Goal: Task Accomplishment & Management: Complete application form

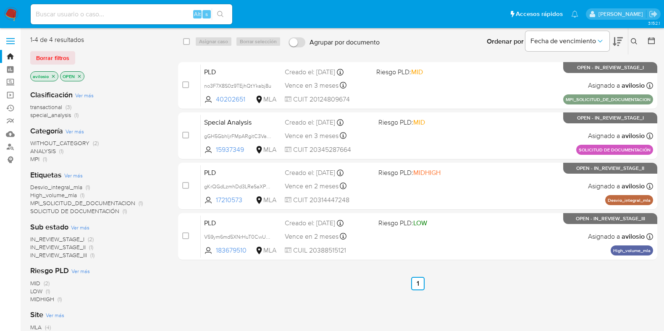
scroll to position [83, 0]
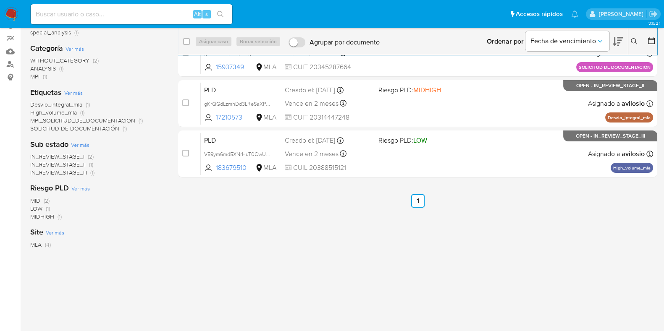
click at [15, 16] on img at bounding box center [11, 14] width 14 height 14
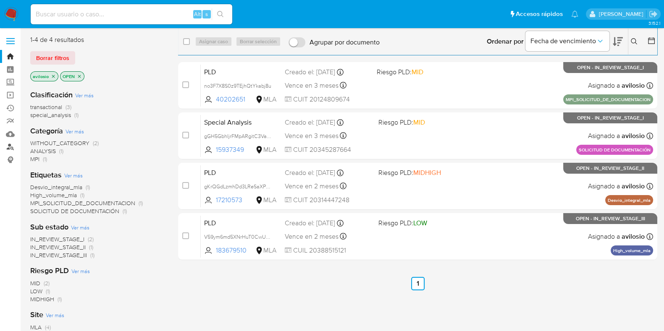
click at [12, 148] on link "Buscador de personas" at bounding box center [50, 147] width 100 height 13
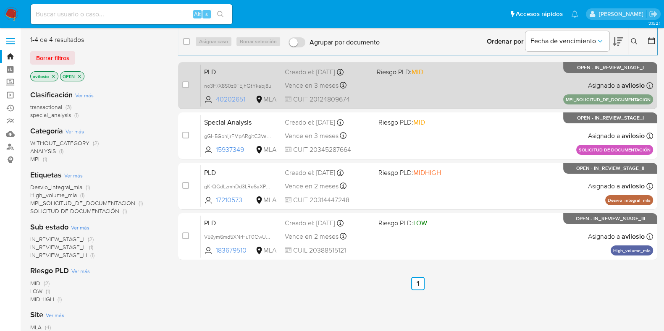
click at [222, 102] on span "40202651" at bounding box center [235, 99] width 38 height 9
click at [236, 72] on span "PLD" at bounding box center [241, 71] width 74 height 11
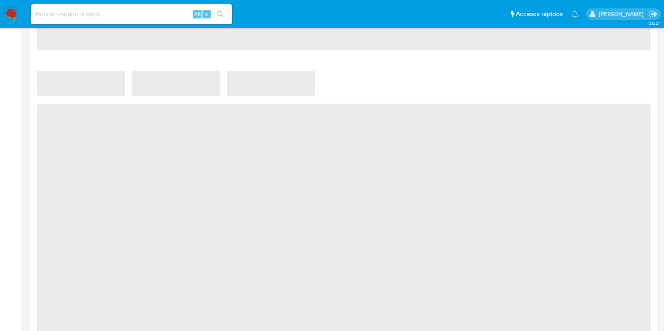
scroll to position [600, 0]
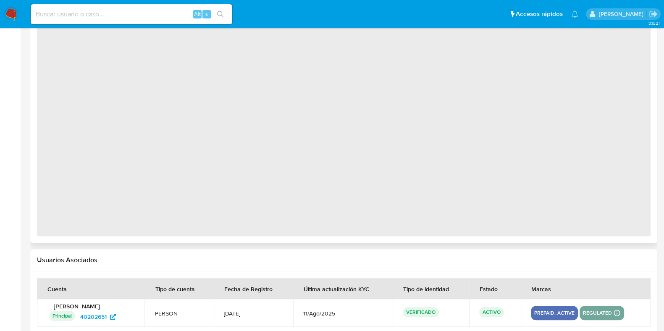
select select "10"
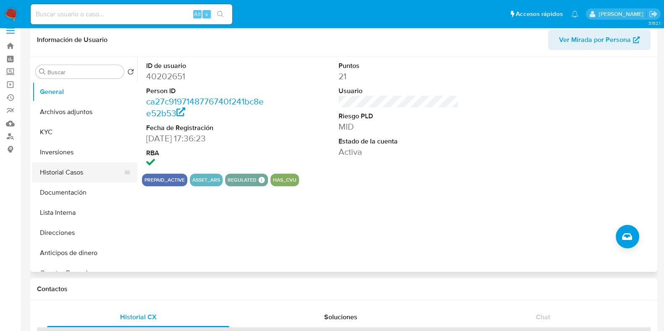
scroll to position [0, 0]
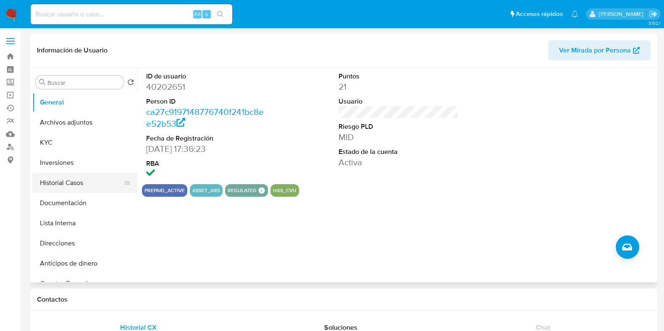
click at [63, 185] on button "Historial Casos" at bounding box center [81, 183] width 98 height 20
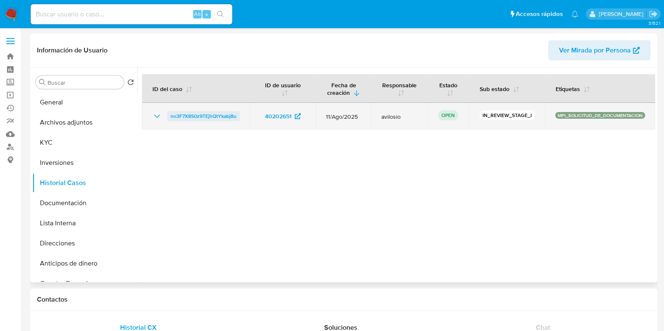
click at [202, 114] on span "no3F7X8S0z9TEjhQtYkabj8u" at bounding box center [203, 116] width 66 height 10
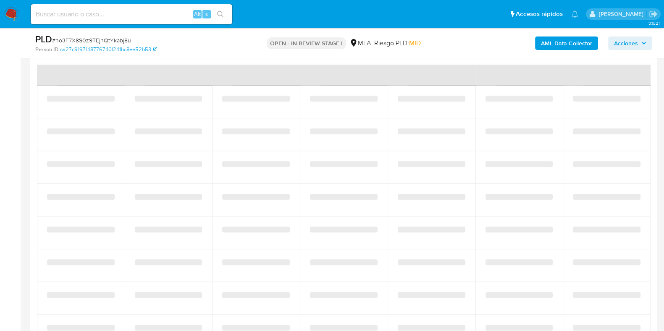
select select "10"
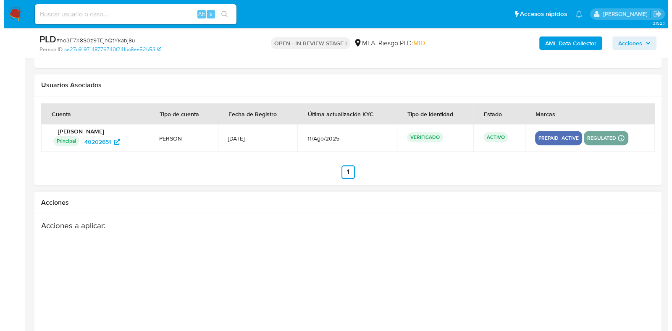
scroll to position [1293, 0]
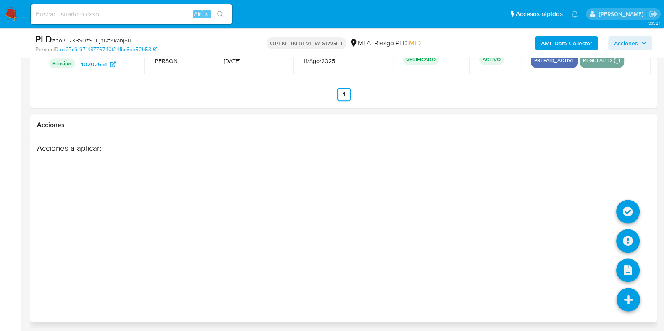
click at [634, 299] on icon at bounding box center [628, 300] width 24 height 24
click at [632, 267] on icon at bounding box center [628, 271] width 24 height 24
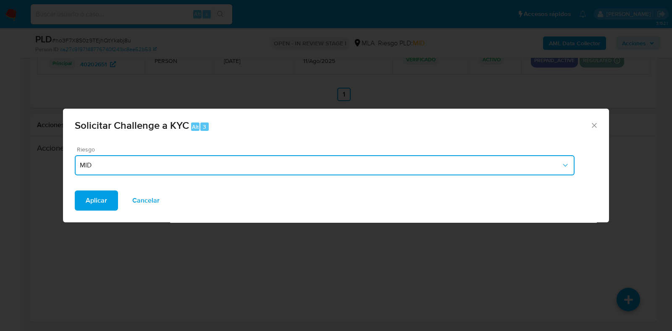
click at [246, 165] on span "MID" at bounding box center [320, 165] width 481 height 8
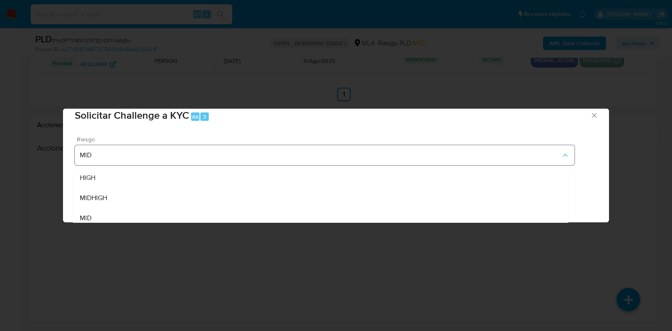
scroll to position [16, 0]
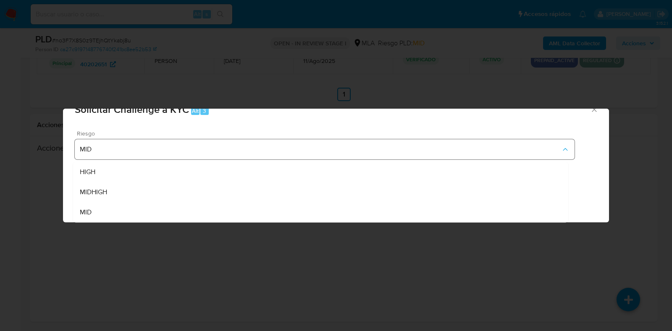
click at [247, 165] on div "HIGH" at bounding box center [321, 172] width 482 height 20
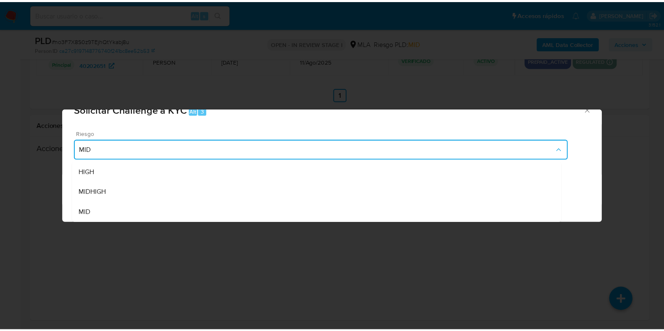
scroll to position [0, 0]
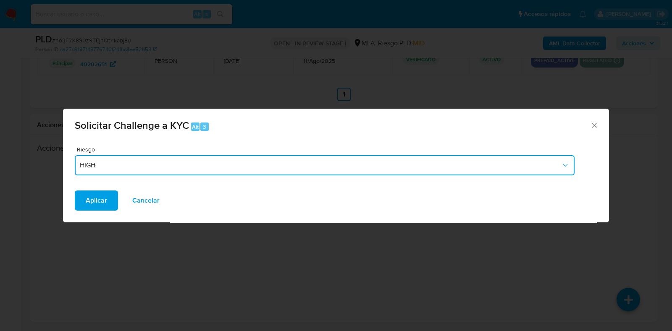
click at [214, 255] on div "Solicitar Challenge a KYC Alt 3 Riesgo HIGH Aplicar Cancelar" at bounding box center [336, 165] width 672 height 331
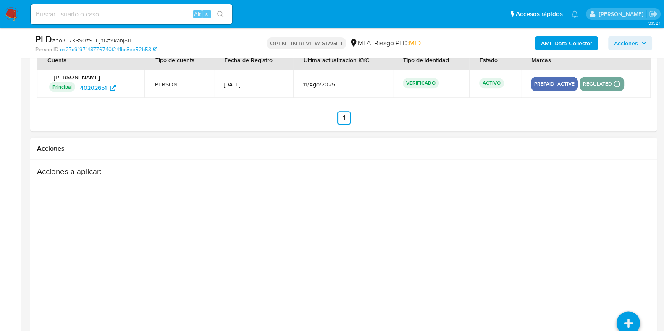
scroll to position [1293, 0]
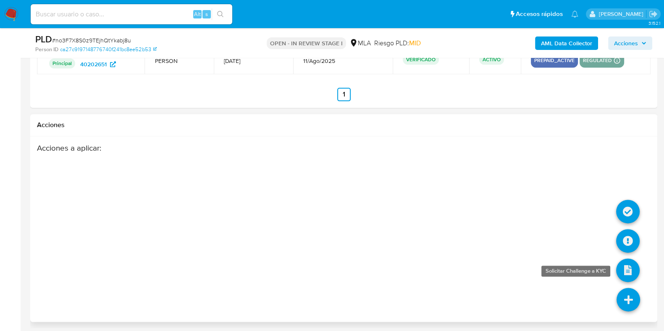
click at [636, 264] on icon at bounding box center [628, 271] width 24 height 24
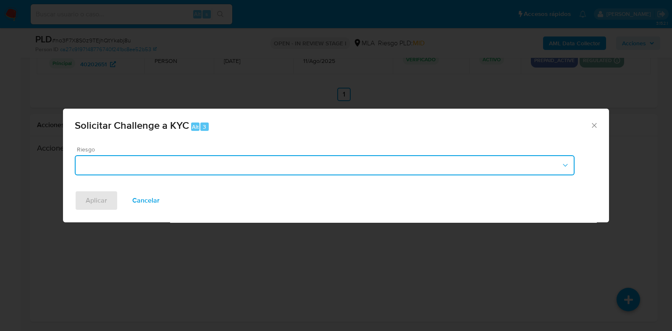
click at [340, 166] on button "button" at bounding box center [325, 165] width 500 height 20
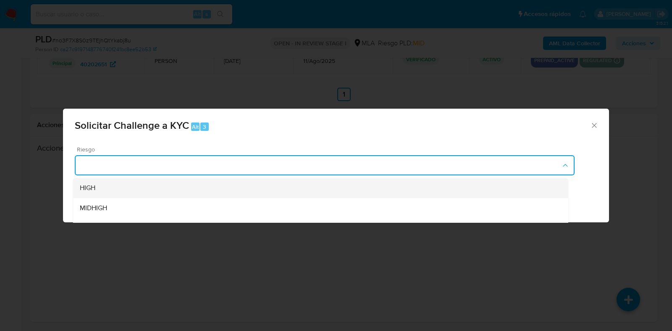
click at [354, 188] on div "HIGH" at bounding box center [321, 188] width 482 height 20
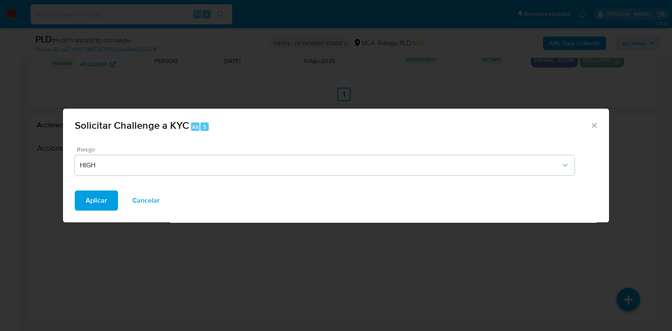
click at [96, 205] on span "Aplicar" at bounding box center [96, 200] width 21 height 18
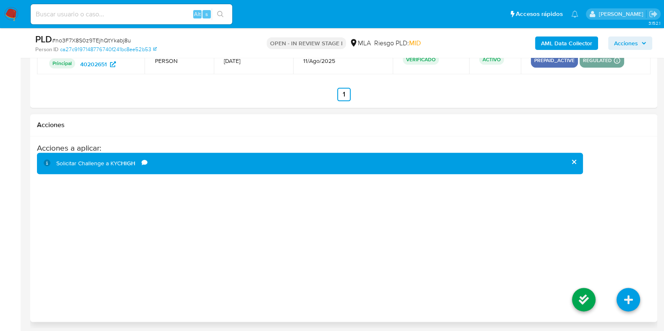
click at [613, 219] on div "Acciones a aplicar : Solicitar Challenge a KYC HIGH Comentario" at bounding box center [343, 210] width 613 height 134
drag, startPoint x: 524, startPoint y: 256, endPoint x: 452, endPoint y: 225, distance: 77.9
click at [523, 255] on div "Acciones a aplicar : Solicitar Challenge a KYC HIGH Comentario" at bounding box center [310, 210] width 546 height 134
click at [92, 162] on div "Solicitar Challenge a KYC HIGH" at bounding box center [98, 164] width 85 height 8
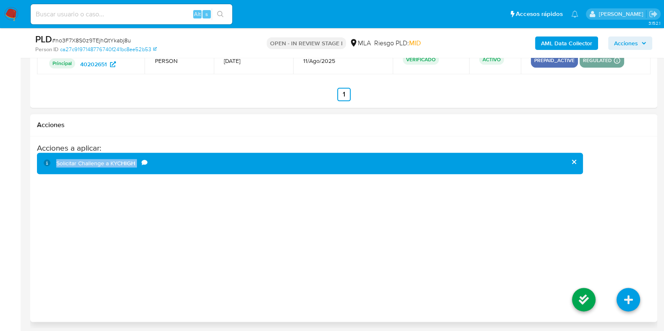
click at [92, 162] on div "Solicitar Challenge a KYC HIGH" at bounding box center [98, 164] width 85 height 8
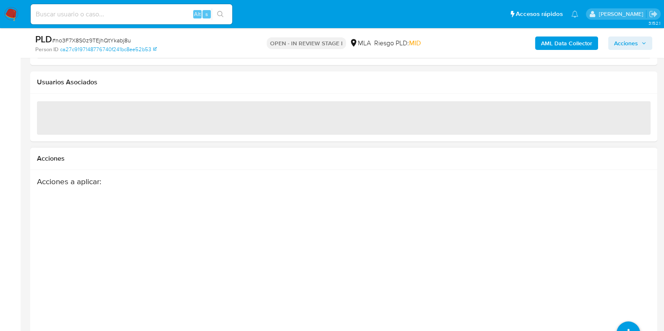
scroll to position [985, 0]
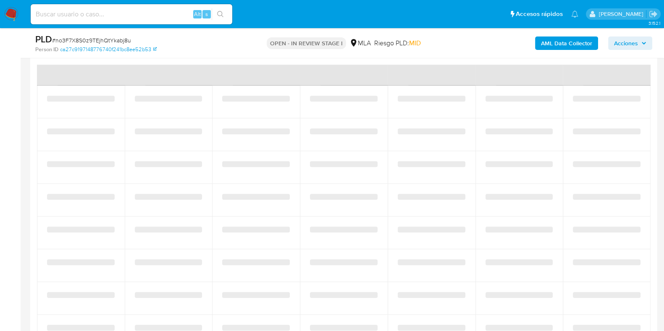
select select "10"
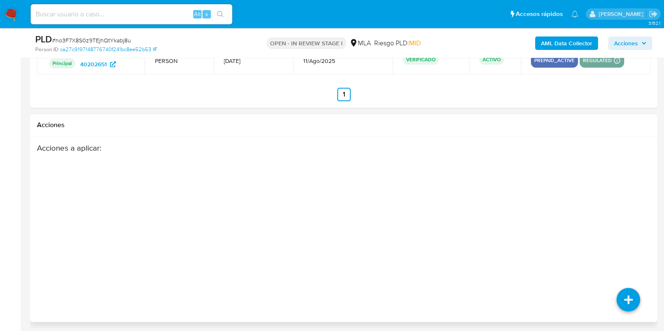
scroll to position [1293, 0]
click at [632, 294] on icon at bounding box center [628, 300] width 24 height 24
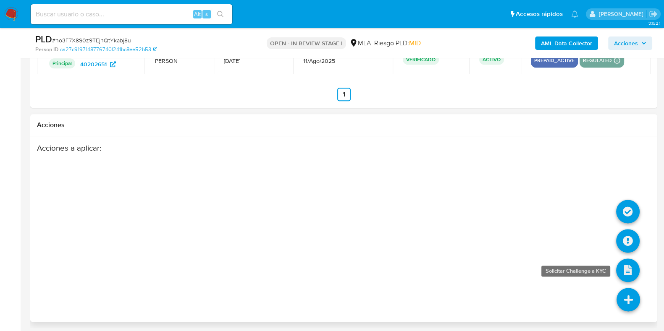
click at [632, 270] on icon at bounding box center [628, 271] width 24 height 24
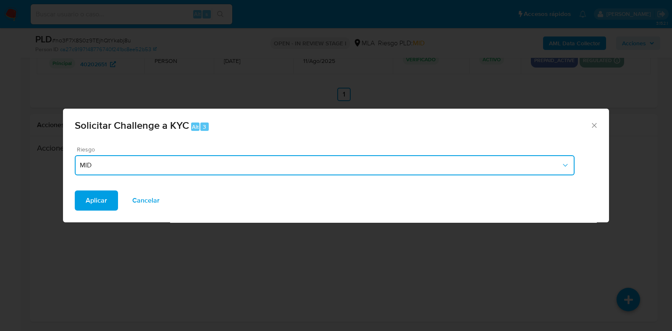
click at [392, 173] on button "MID" at bounding box center [325, 165] width 500 height 20
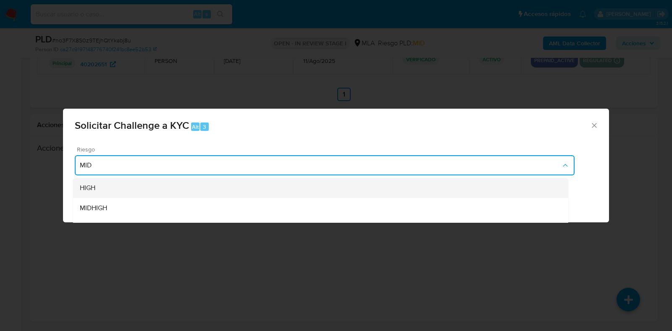
click at [380, 192] on div "HIGH" at bounding box center [321, 188] width 482 height 20
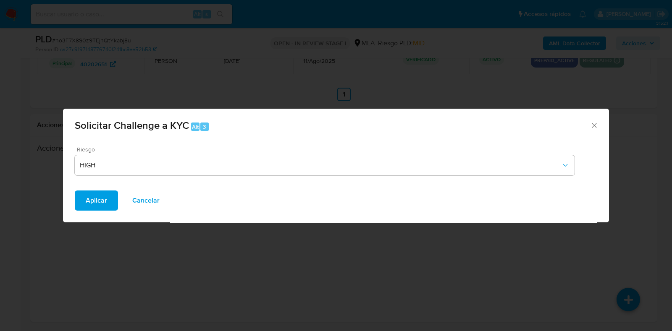
click at [104, 205] on span "Aplicar" at bounding box center [96, 200] width 21 height 18
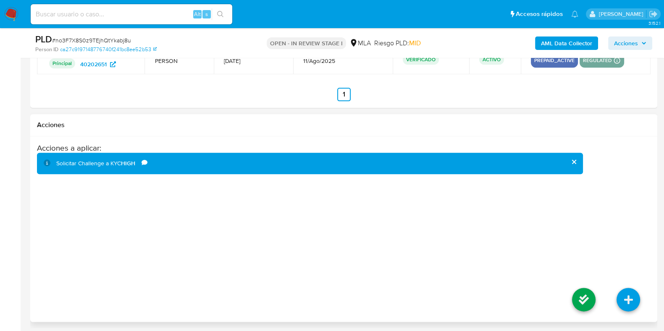
click at [552, 213] on div "Acciones a aplicar : Solicitar Challenge a KYC HIGH Comentario" at bounding box center [310, 210] width 546 height 134
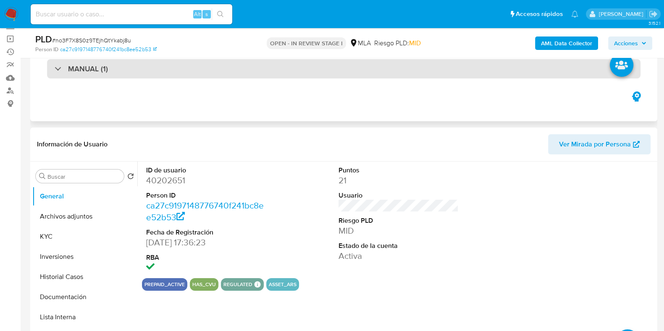
scroll to position [0, 0]
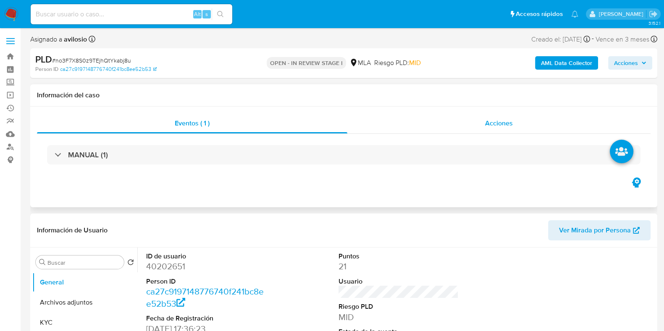
click at [555, 132] on div "Acciones" at bounding box center [498, 123] width 303 height 20
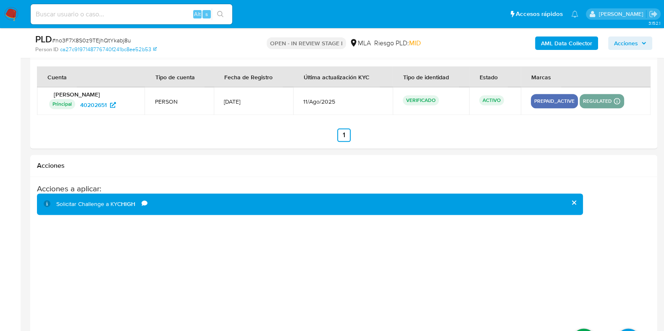
scroll to position [1355, 0]
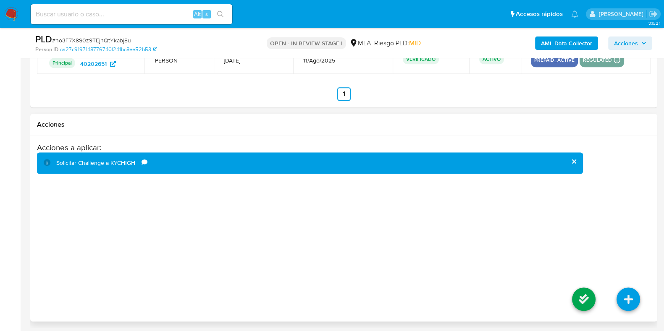
click at [603, 214] on div "Acciones a aplicar : Solicitar Challenge a KYC HIGH Comentario" at bounding box center [343, 210] width 613 height 134
click at [636, 297] on icon at bounding box center [628, 300] width 24 height 24
click at [423, 215] on div "Acciones a aplicar : Solicitar Challenge a KYC HIGH Comentario" at bounding box center [310, 210] width 546 height 134
click at [634, 32] on div "PLD # no3F7X8S0z9TEjhQtYkabj8u Person ID ca27c9197148776740f241bc8ee52b53 OPEN …" at bounding box center [343, 43] width 627 height 30
click at [635, 40] on span "Acciones" at bounding box center [626, 43] width 24 height 13
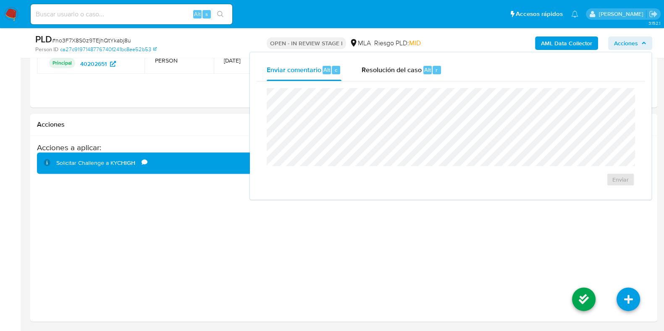
click at [635, 40] on span "Acciones" at bounding box center [626, 43] width 24 height 13
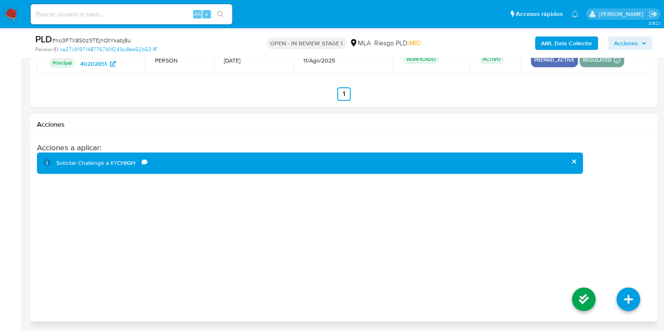
click at [191, 224] on div "Acciones a aplicar : Solicitar Challenge a KYC HIGH Comentario" at bounding box center [310, 210] width 546 height 134
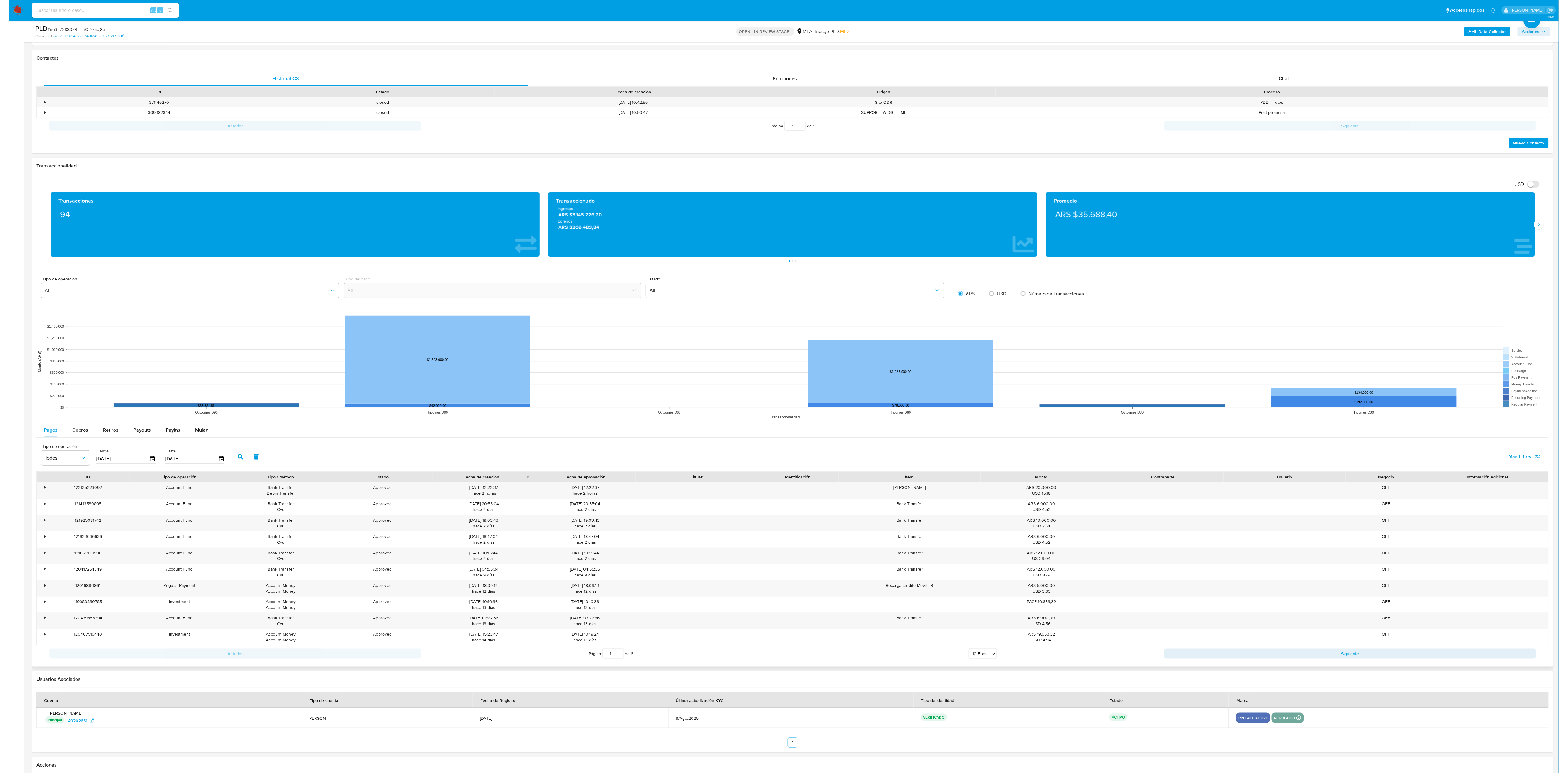
scroll to position [473, 0]
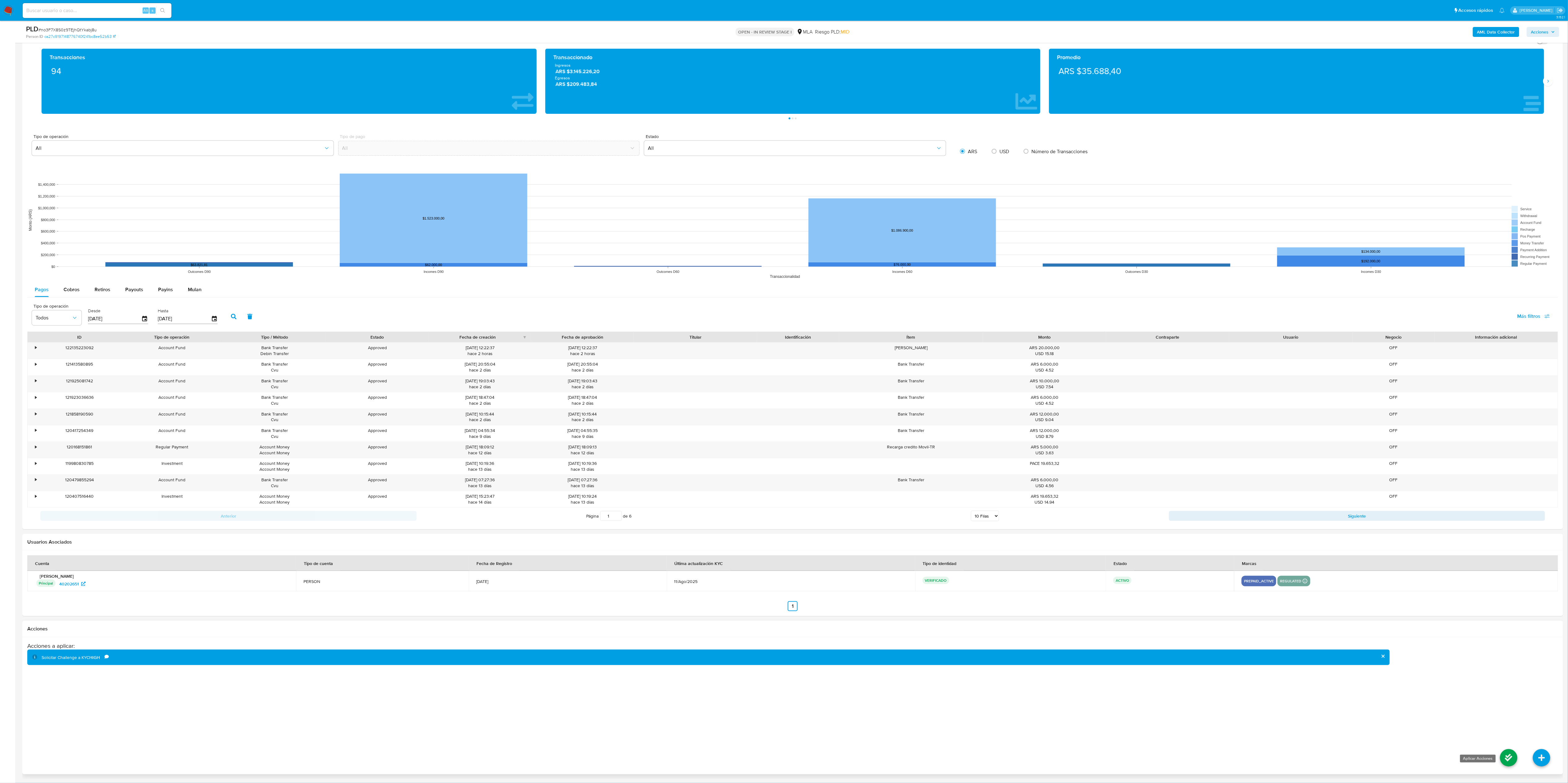
click at [495, 245] on icon at bounding box center [1509, 758] width 18 height 18
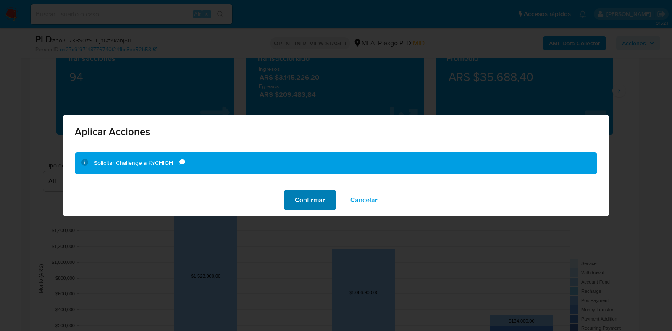
click at [316, 201] on span "Confirmar" at bounding box center [310, 200] width 30 height 18
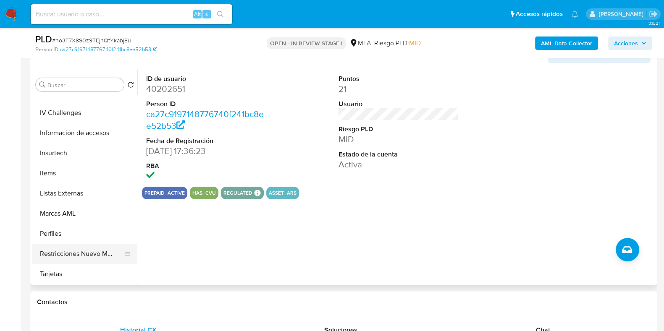
scroll to position [262, 0]
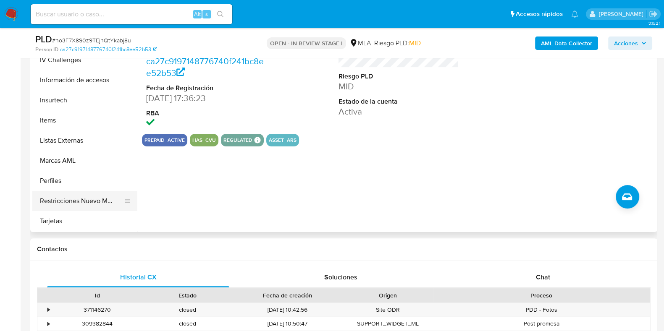
click at [77, 205] on button "Restricciones Nuevo Mundo" at bounding box center [81, 201] width 98 height 20
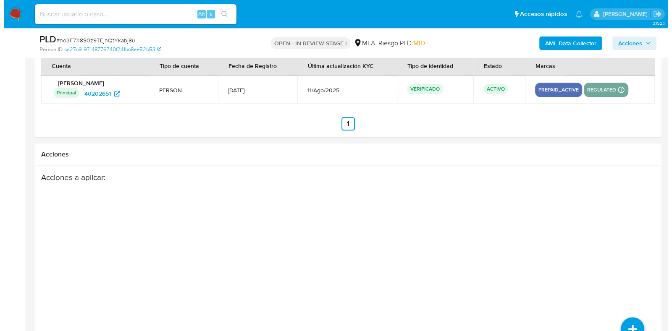
scroll to position [1355, 0]
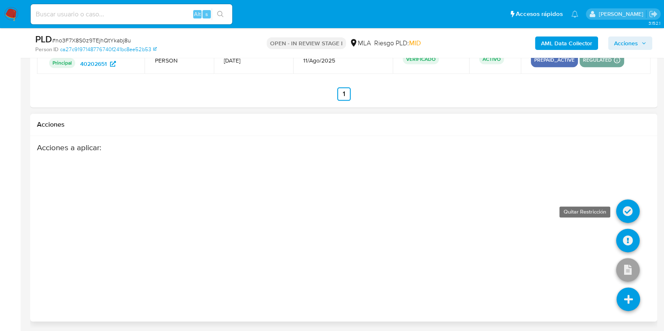
click at [621, 215] on icon at bounding box center [628, 211] width 24 height 24
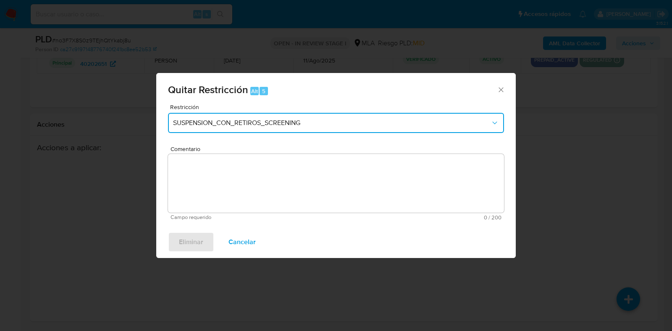
click at [288, 127] on span "SUSPENSION_CON_RETIROS_SCREENING" at bounding box center [331, 123] width 317 height 8
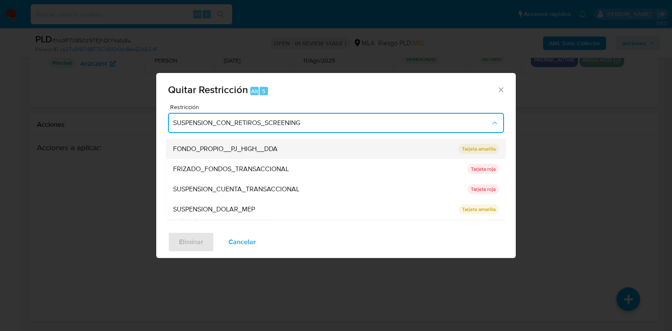
scroll to position [85, 0]
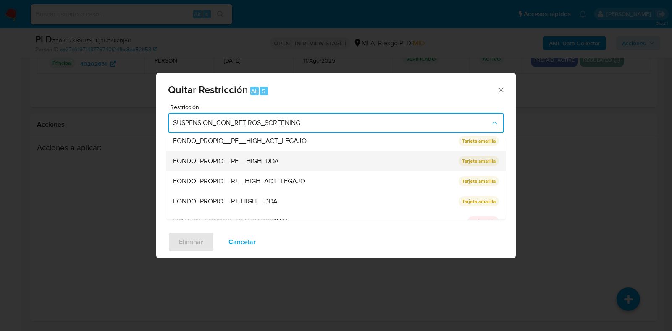
click at [279, 164] on span "FONDO_PROPIO__PF__HIGH_DDA" at bounding box center [226, 161] width 106 height 8
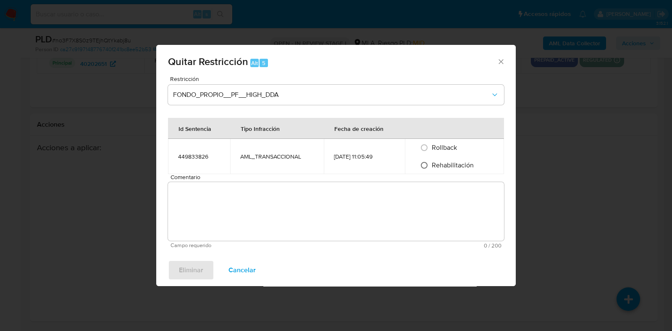
click at [425, 167] on input "Rehabilitación" at bounding box center [423, 165] width 13 height 13
radio input "true"
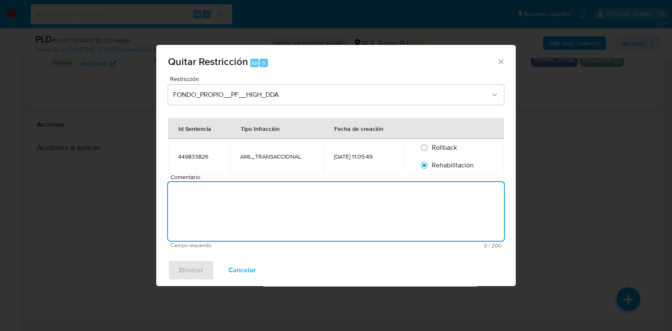
click at [197, 214] on textarea "Comentario" at bounding box center [336, 211] width 336 height 59
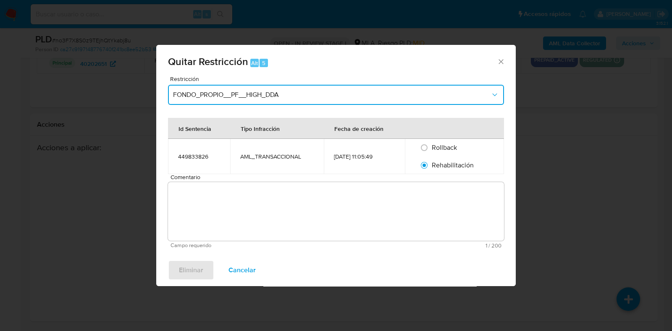
click at [364, 93] on span "FONDO_PROPIO__PF__HIGH_DDA" at bounding box center [331, 95] width 317 height 8
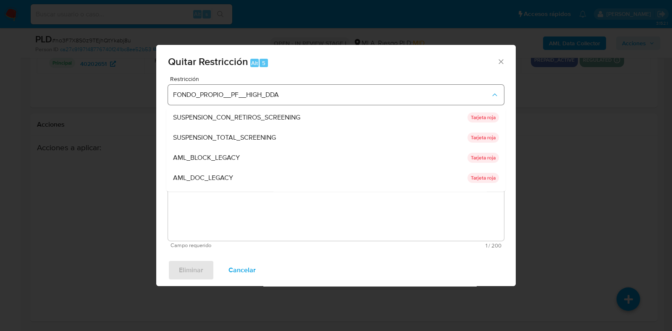
scroll to position [69, 0]
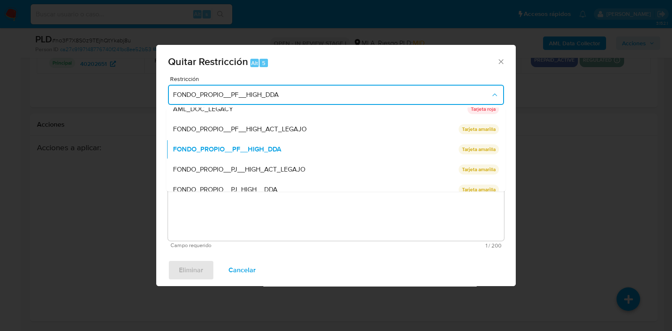
click at [364, 93] on span "FONDO_PROPIO__PF__HIGH_DDA" at bounding box center [331, 95] width 317 height 8
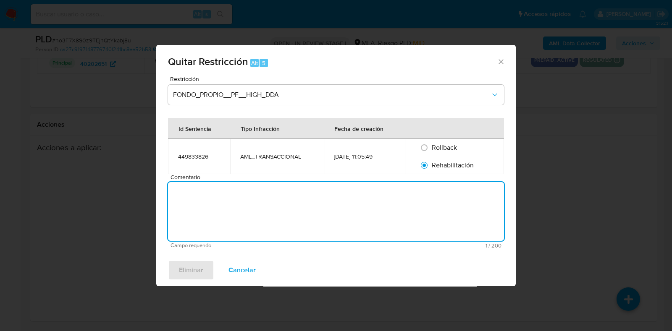
click at [251, 217] on textarea "Comentario" at bounding box center [336, 211] width 336 height 59
click at [426, 146] on input "Rollback" at bounding box center [423, 147] width 13 height 13
radio input "true"
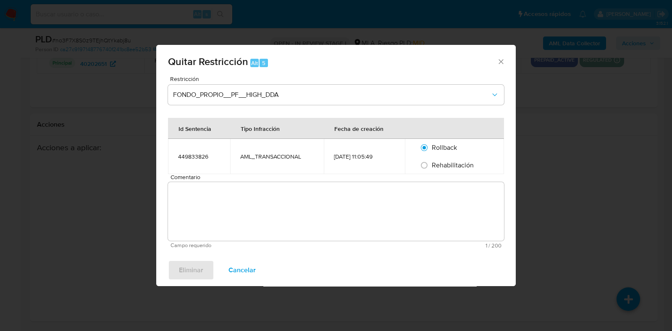
click at [323, 226] on textarea "Comentario" at bounding box center [336, 211] width 336 height 59
click at [431, 160] on input "Rehabilitación" at bounding box center [423, 165] width 13 height 13
radio input "true"
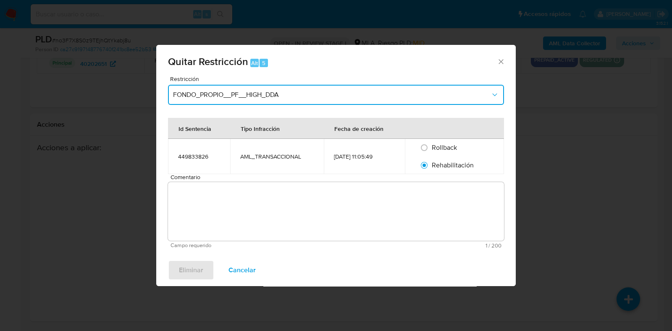
click at [370, 100] on button "FONDO_PROPIO__PF__HIGH_DDA" at bounding box center [336, 95] width 336 height 20
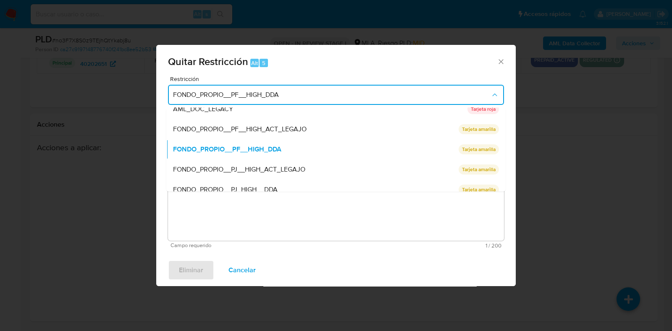
click at [256, 225] on textarea "Comentario" at bounding box center [336, 211] width 336 height 59
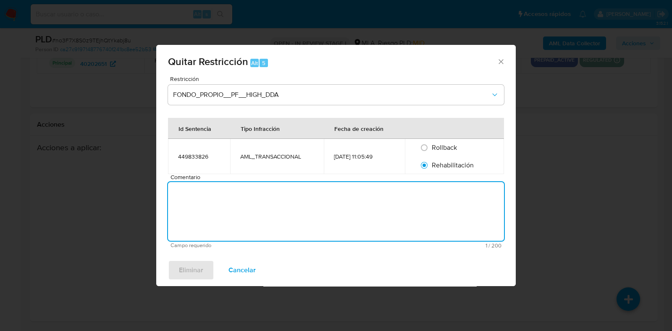
click at [285, 207] on textarea "Comentario" at bounding box center [336, 211] width 336 height 59
click at [199, 267] on div "Eliminar Cancelar" at bounding box center [335, 270] width 359 height 32
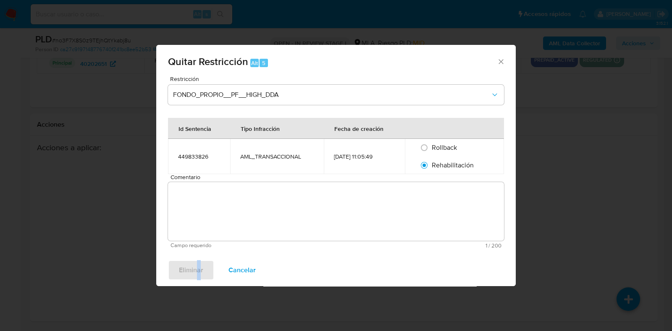
click at [199, 267] on div "Eliminar Cancelar" at bounding box center [335, 270] width 359 height 32
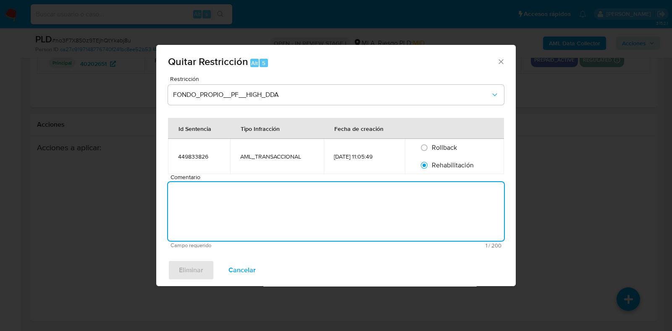
click at [280, 230] on textarea "Comentario" at bounding box center [336, 211] width 336 height 59
click at [184, 272] on div "Eliminar Cancelar" at bounding box center [335, 270] width 359 height 32
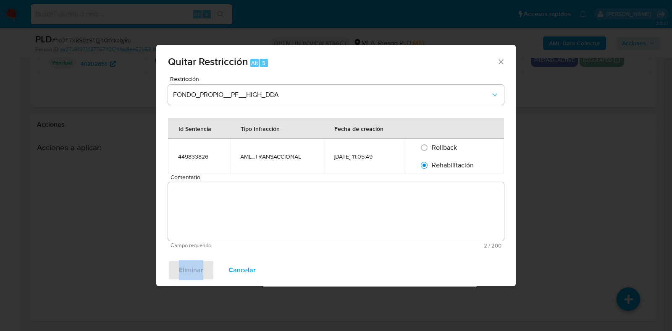
click at [184, 272] on div "Eliminar Cancelar" at bounding box center [335, 270] width 359 height 32
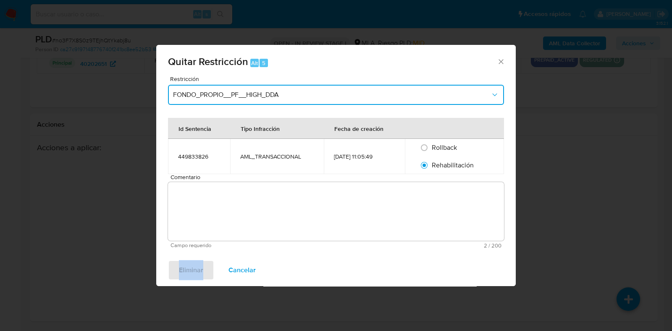
click at [378, 100] on button "FONDO_PROPIO__PF__HIGH_DDA" at bounding box center [336, 95] width 336 height 20
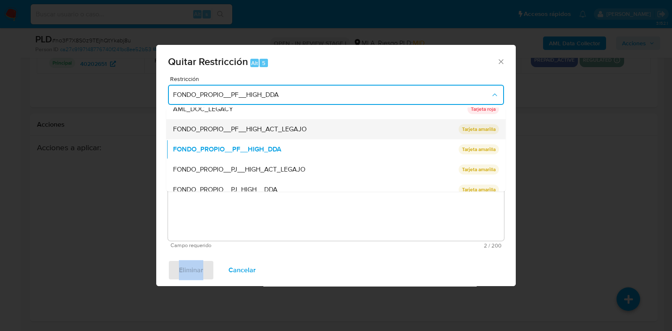
click at [370, 134] on div "FONDO_PROPIO__PF__HIGH_ACT_LEGAJO" at bounding box center [313, 130] width 280 height 20
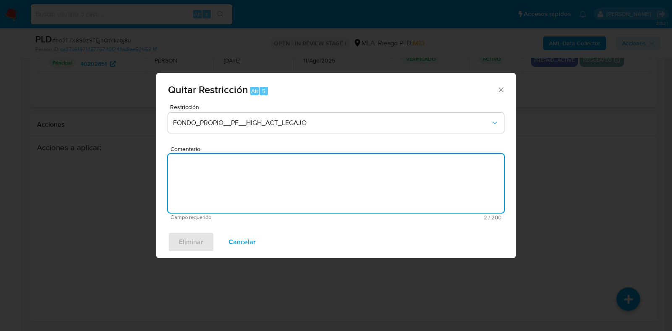
click at [318, 180] on textarea "Comentario" at bounding box center [336, 183] width 336 height 59
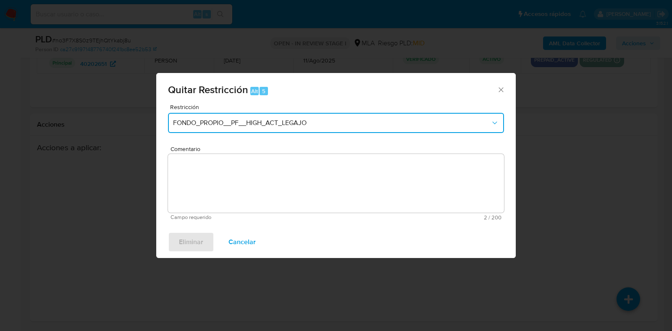
click at [332, 125] on span "FONDO_PROPIO__PF__HIGH_ACT_LEGAJO" at bounding box center [331, 123] width 317 height 8
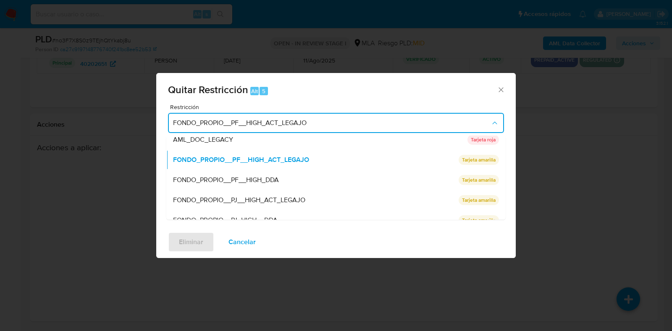
scroll to position [138, 0]
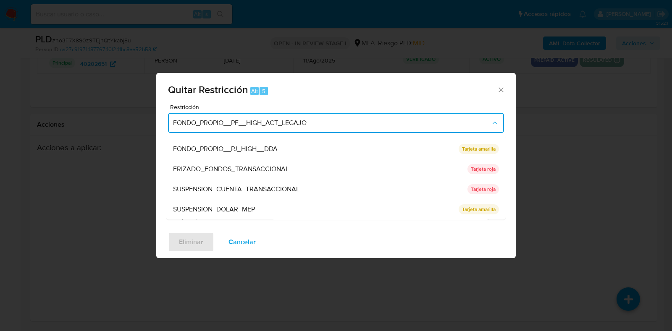
click at [499, 86] on icon "Cerrar ventana" at bounding box center [501, 90] width 8 height 8
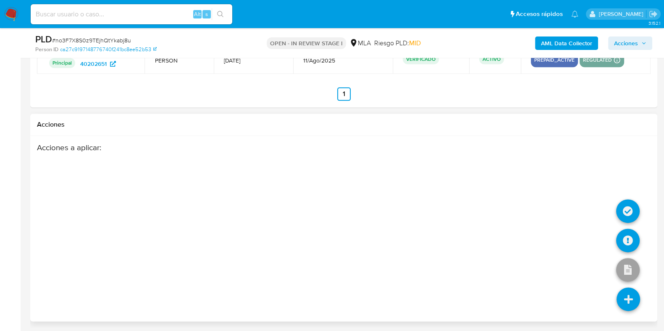
click at [634, 304] on icon at bounding box center [628, 300] width 24 height 24
click at [623, 211] on icon at bounding box center [628, 211] width 24 height 24
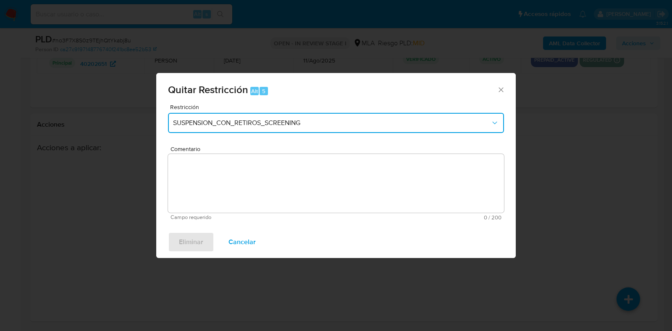
click at [276, 125] on span "SUSPENSION_CON_RETIROS_SCREENING" at bounding box center [331, 123] width 317 height 8
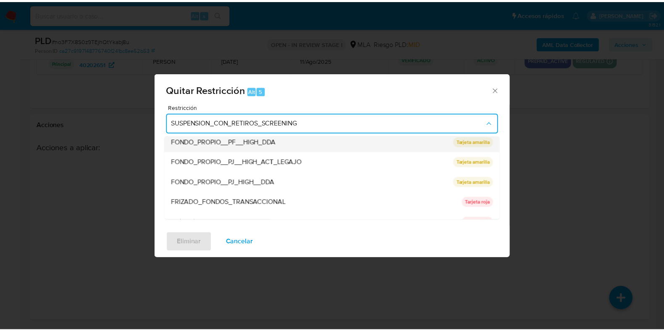
scroll to position [105, 0]
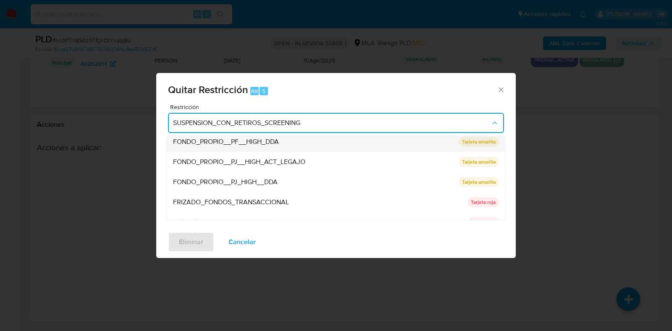
click at [301, 144] on div "FONDO_PROPIO__PF__HIGH_DDA" at bounding box center [313, 142] width 280 height 20
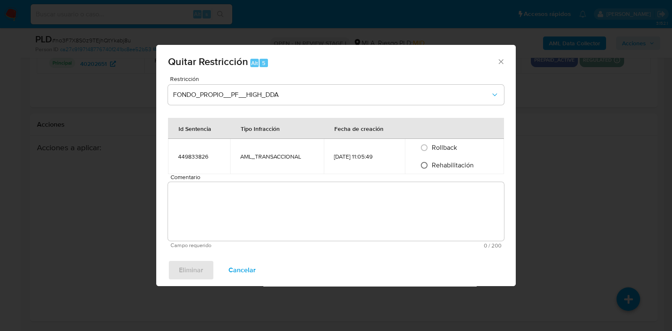
click at [422, 162] on input "Rehabilitación" at bounding box center [423, 165] width 13 height 13
radio input "true"
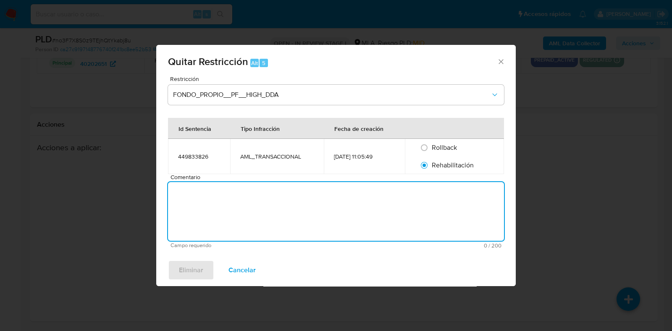
click at [317, 207] on textarea "Comentario" at bounding box center [336, 211] width 336 height 59
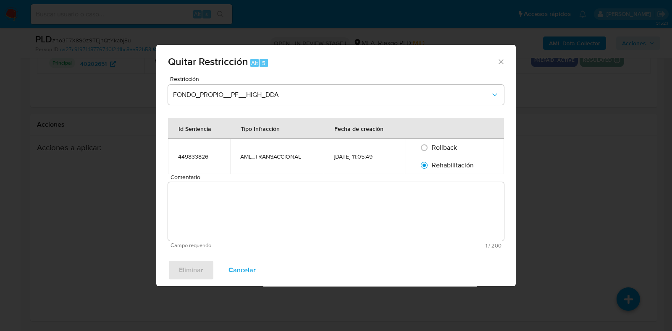
drag, startPoint x: 199, startPoint y: 270, endPoint x: 211, endPoint y: 263, distance: 14.3
click at [199, 270] on div "Eliminar Cancelar" at bounding box center [335, 270] width 359 height 32
click at [426, 144] on input "Rollback" at bounding box center [423, 147] width 13 height 13
radio input "true"
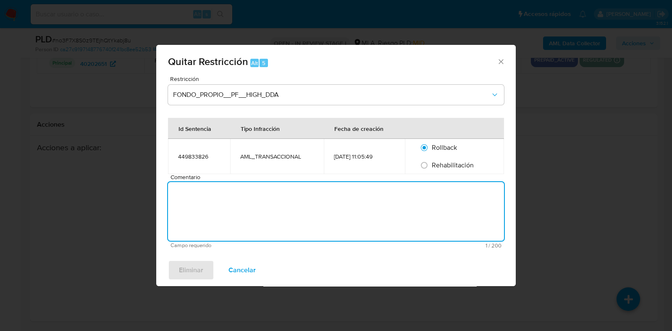
drag, startPoint x: 287, startPoint y: 224, endPoint x: 225, endPoint y: 246, distance: 66.0
click at [270, 230] on textarea "Comentario" at bounding box center [336, 211] width 336 height 59
type textarea "PRUEBA"
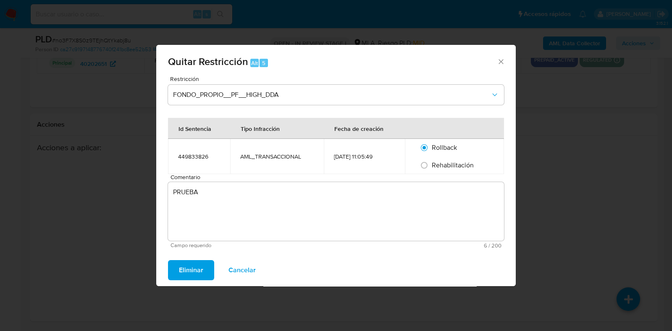
drag, startPoint x: 445, startPoint y: 172, endPoint x: 443, endPoint y: 168, distance: 4.5
click at [444, 172] on div "Rehabilitación" at bounding box center [454, 166] width 79 height 18
click at [443, 168] on span "Rehabilitación" at bounding box center [453, 165] width 42 height 10
click at [431, 168] on input "Rehabilitación" at bounding box center [423, 165] width 13 height 13
radio input "true"
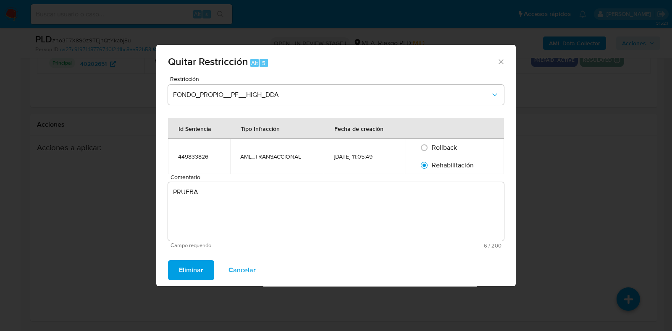
click at [193, 279] on span "Eliminar" at bounding box center [191, 270] width 24 height 18
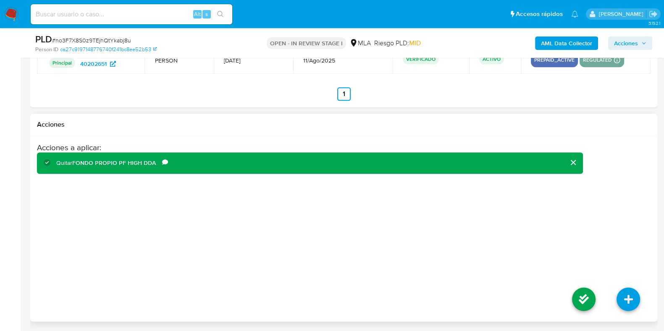
click at [568, 244] on div "Acciones a aplicar : Quitar FONDO PROPIO PF HIGH DDA Comentario PRUEBA" at bounding box center [310, 210] width 546 height 134
click at [579, 301] on icon at bounding box center [584, 300] width 24 height 24
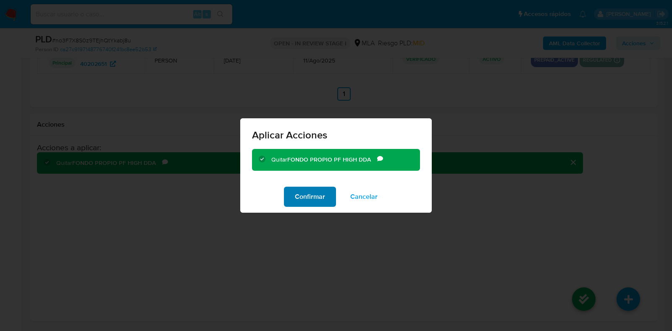
click at [298, 202] on span "Confirmar" at bounding box center [310, 197] width 30 height 18
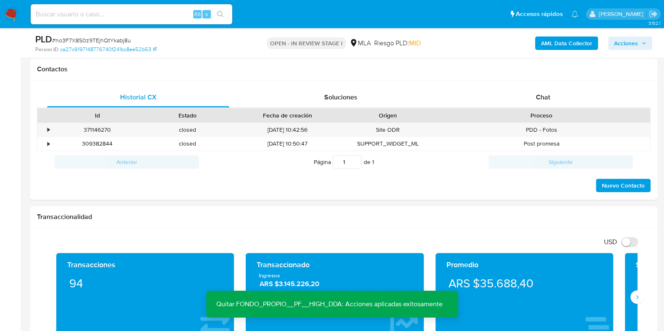
scroll to position [200, 0]
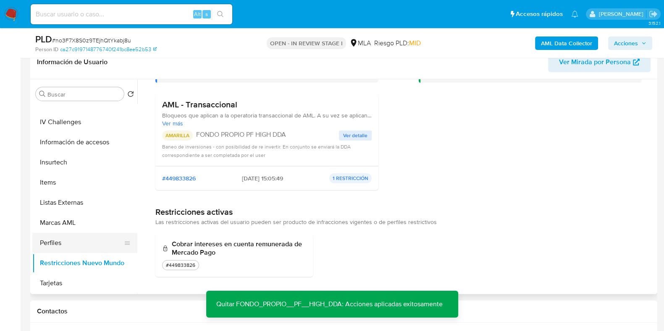
drag, startPoint x: 65, startPoint y: 238, endPoint x: 71, endPoint y: 259, distance: 21.8
click at [65, 239] on button "Perfiles" at bounding box center [81, 243] width 98 height 20
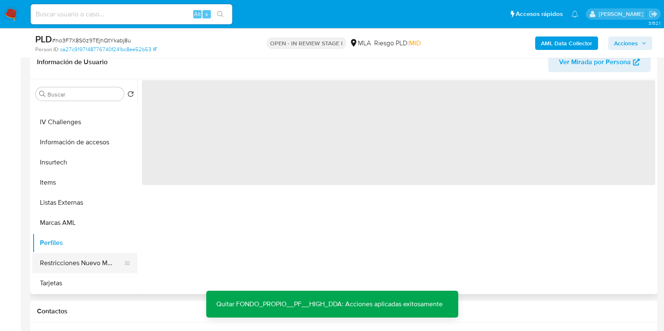
click at [73, 264] on button "Restricciones Nuevo Mundo" at bounding box center [81, 263] width 98 height 20
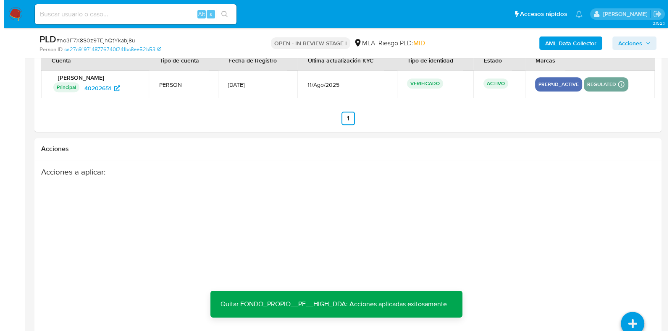
scroll to position [1355, 0]
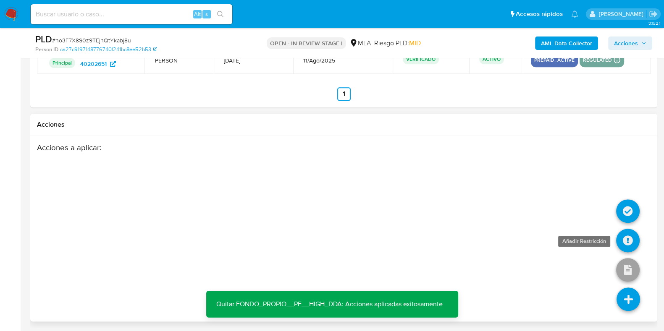
click at [630, 232] on icon at bounding box center [628, 241] width 24 height 24
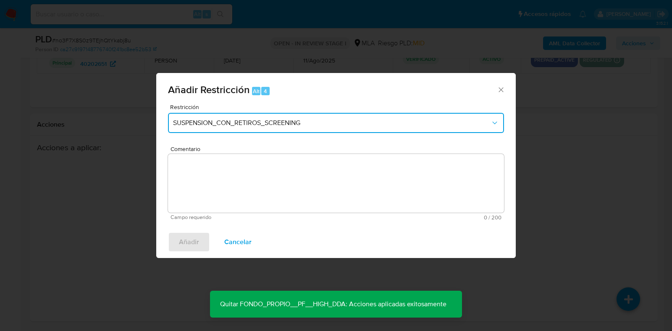
click at [218, 131] on button "SUSPENSION_CON_RETIROS_SCREENING" at bounding box center [336, 123] width 336 height 20
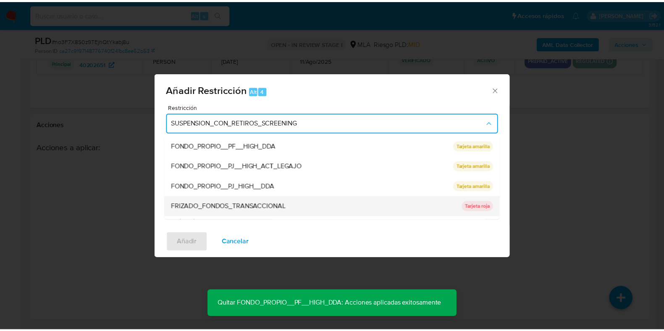
scroll to position [85, 0]
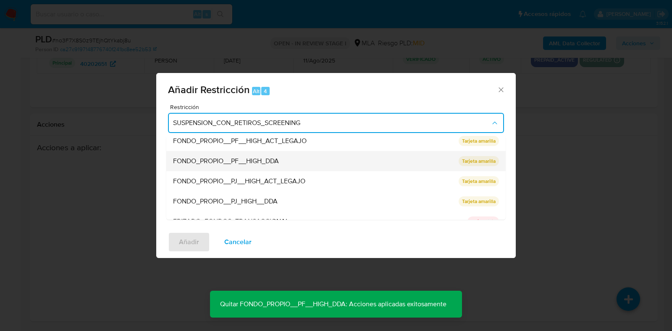
click at [274, 161] on span "FONDO_PROPIO__PF__HIGH_DDA" at bounding box center [226, 161] width 106 height 8
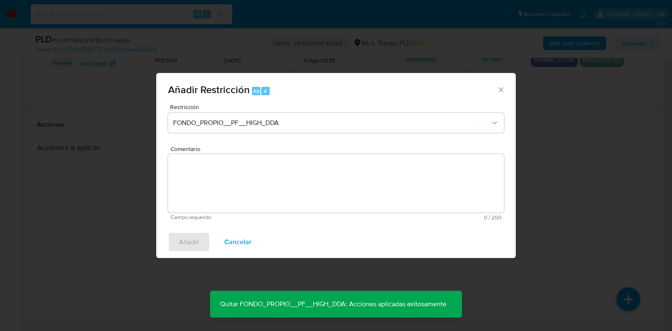
click at [245, 188] on textarea "Comentario" at bounding box center [336, 183] width 336 height 59
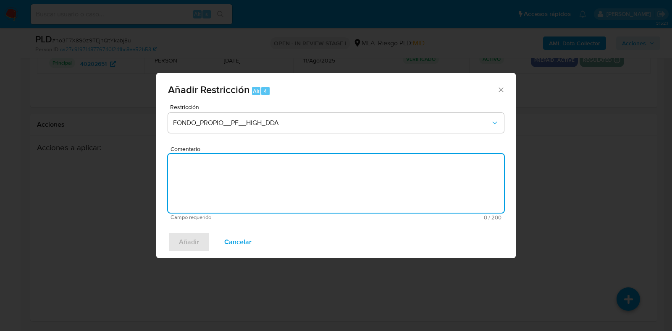
type textarea "p"
type textarea "PRUEBA"
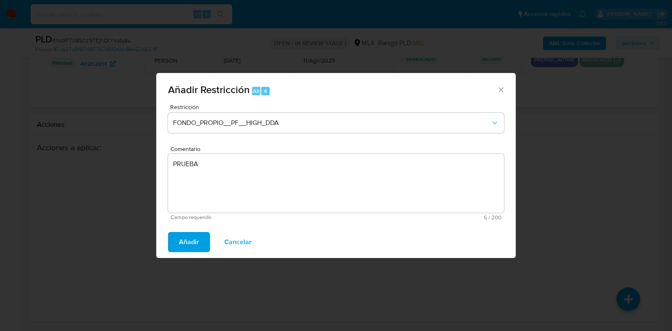
click at [197, 243] on span "Añadir" at bounding box center [189, 242] width 20 height 18
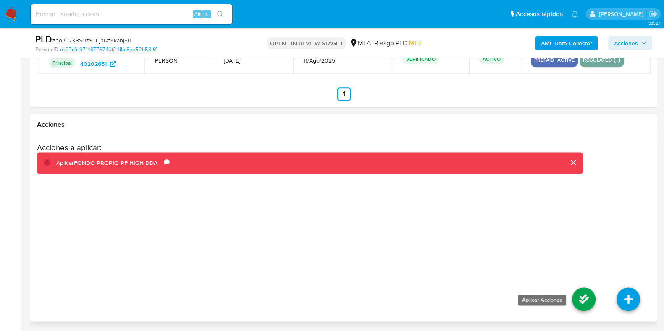
click at [579, 293] on icon at bounding box center [584, 300] width 24 height 24
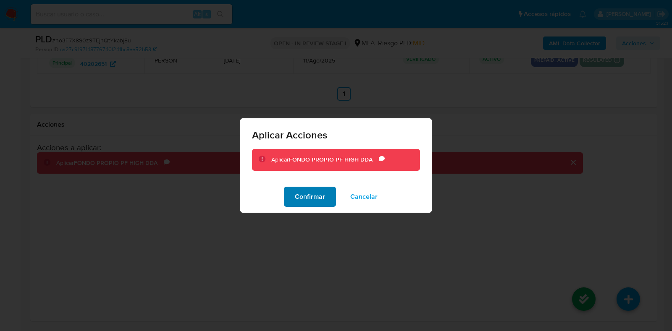
click at [322, 200] on span "Confirmar" at bounding box center [310, 197] width 30 height 18
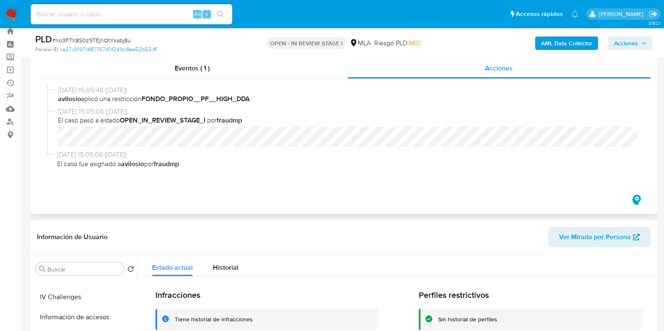
scroll to position [0, 0]
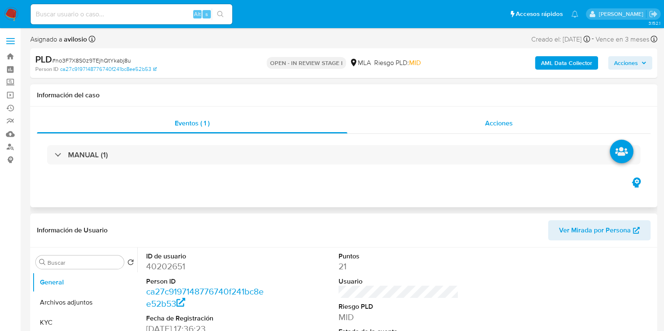
click at [485, 124] on span "Acciones" at bounding box center [499, 123] width 28 height 10
select select "10"
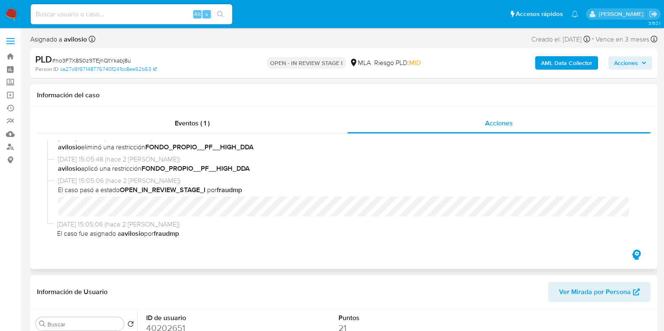
scroll to position [105, 0]
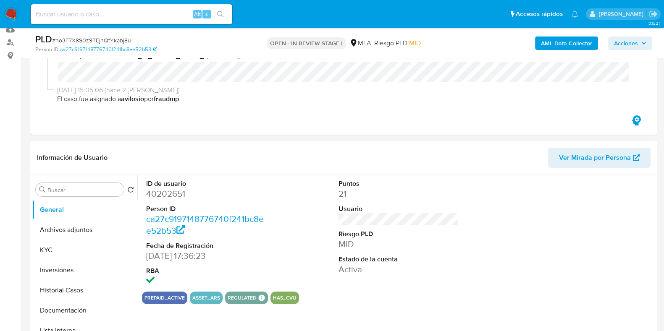
click at [175, 192] on dd "40202651" at bounding box center [206, 194] width 120 height 12
copy dd "40202651"
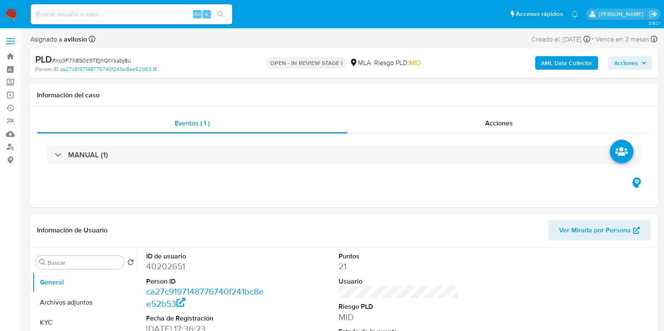
select select "10"
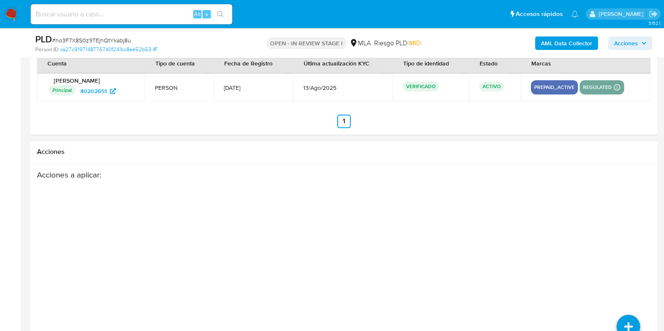
scroll to position [1293, 0]
